Goal: Task Accomplishment & Management: Use online tool/utility

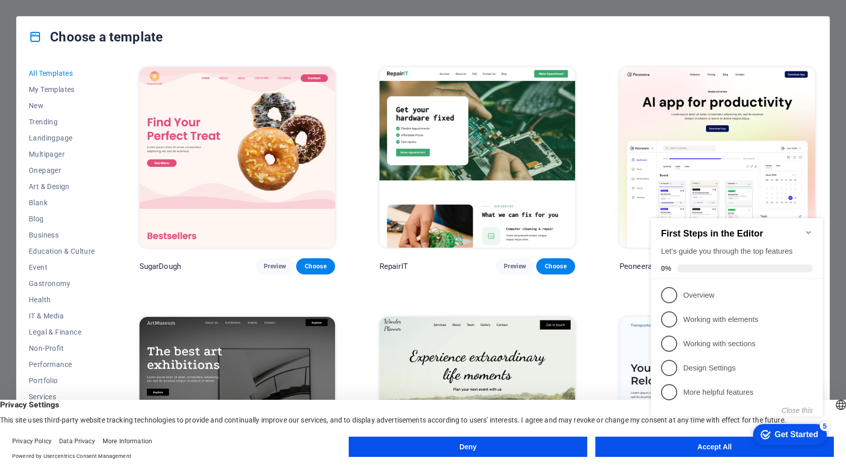
click at [811, 228] on icon "Minimize checklist" at bounding box center [809, 232] width 8 height 8
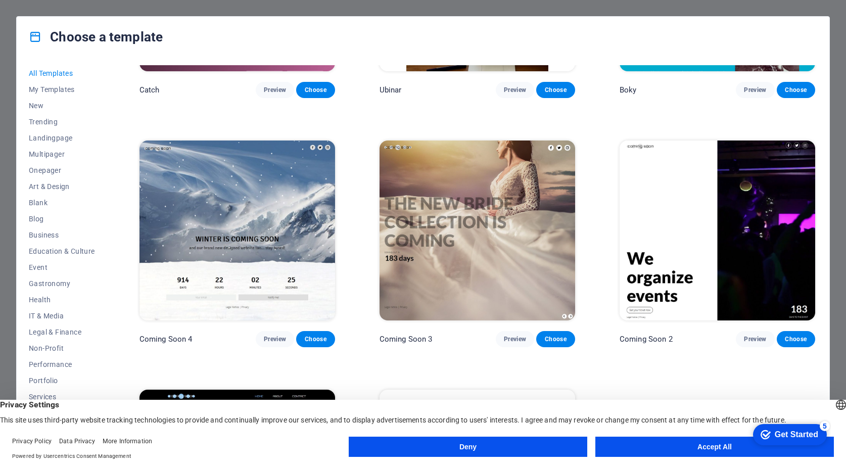
scroll to position [13232, 0]
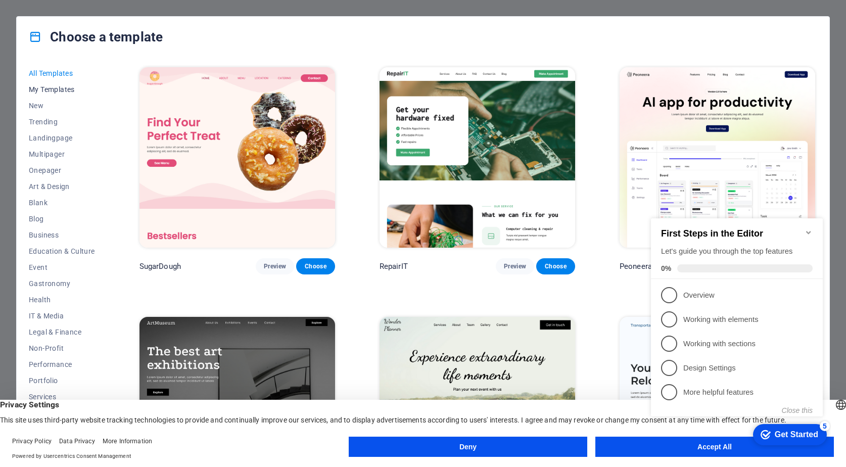
click at [52, 88] on span "My Templates" at bounding box center [62, 89] width 66 height 8
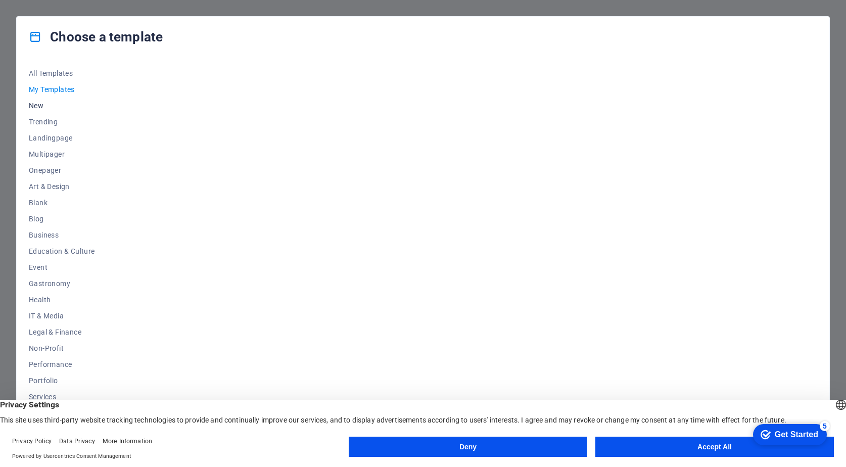
click at [37, 105] on span "New" at bounding box center [62, 106] width 66 height 8
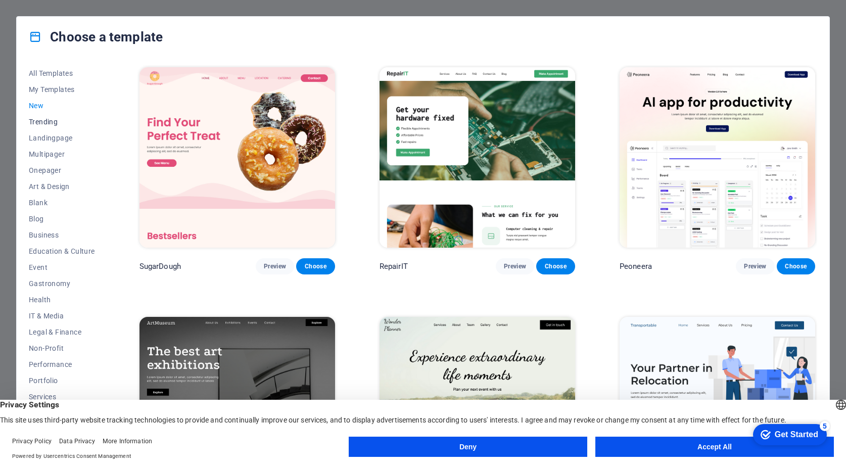
click at [38, 122] on span "Trending" at bounding box center [62, 122] width 66 height 8
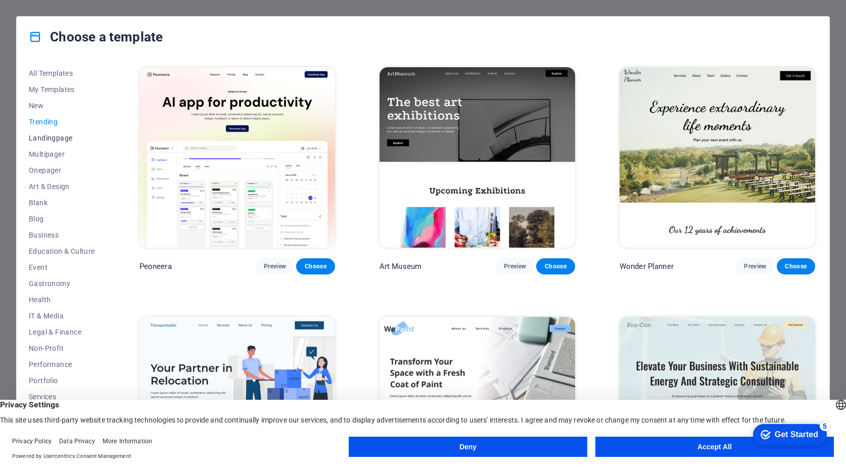
click at [39, 139] on span "Landingpage" at bounding box center [62, 138] width 66 height 8
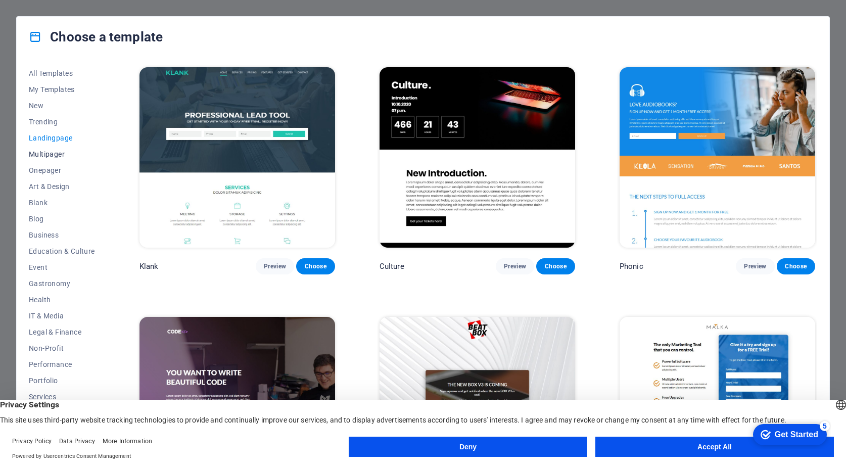
click at [40, 155] on span "Multipager" at bounding box center [62, 154] width 66 height 8
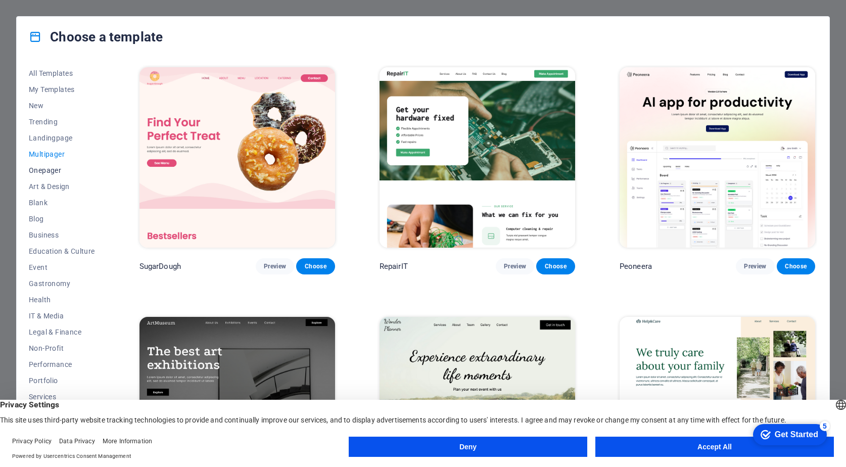
click at [40, 169] on span "Onepager" at bounding box center [62, 170] width 66 height 8
